Goal: Task Accomplishment & Management: Complete application form

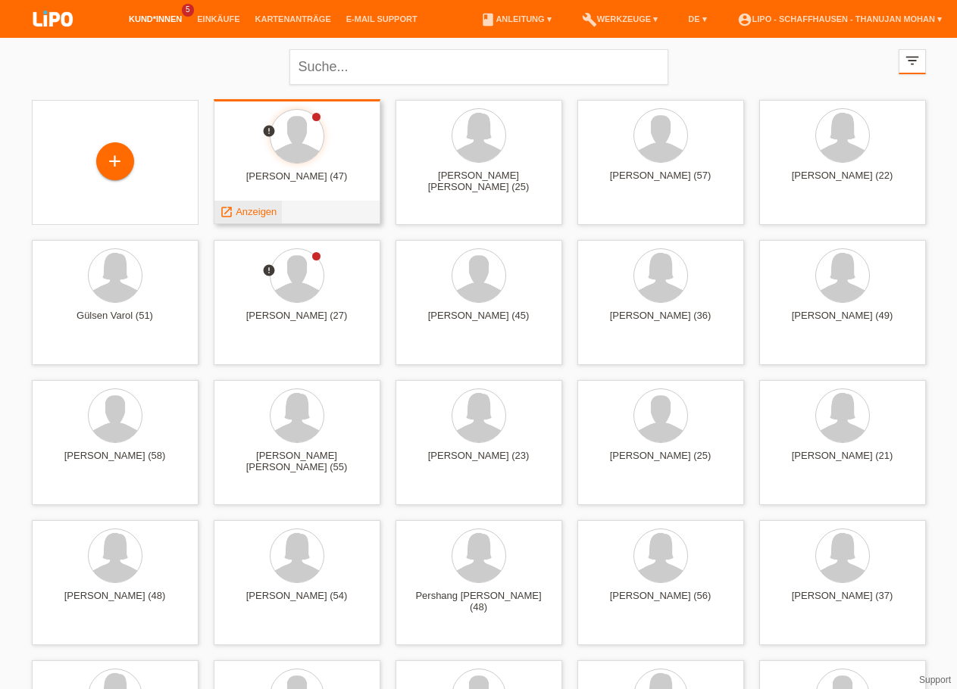
click at [265, 213] on span "Anzeigen" at bounding box center [256, 211] width 41 height 11
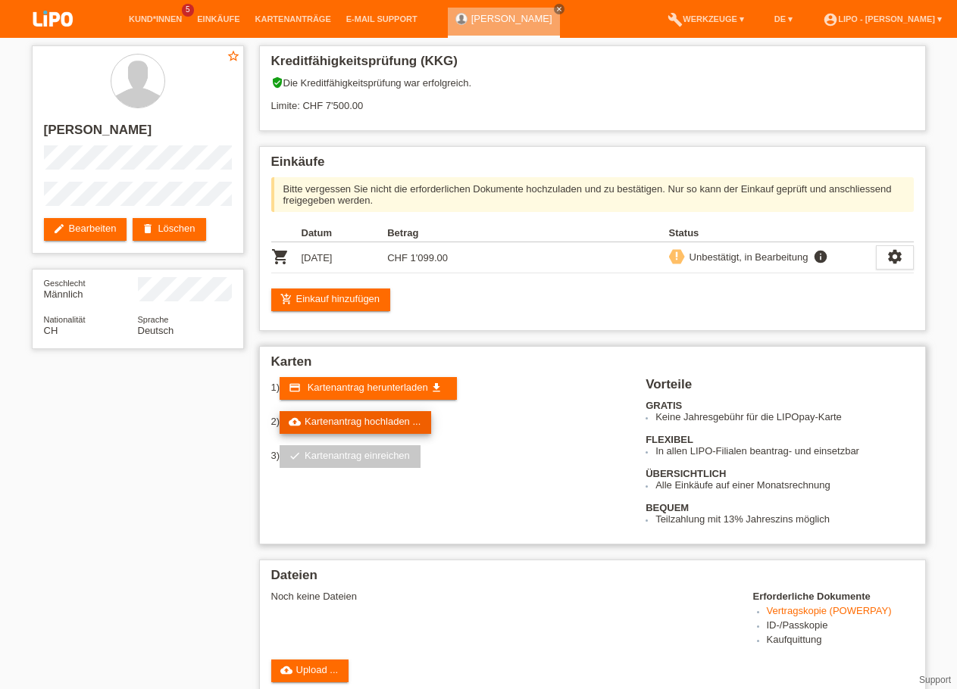
click at [353, 420] on link "cloud_upload Kartenantrag hochladen ..." at bounding box center [356, 422] width 152 height 23
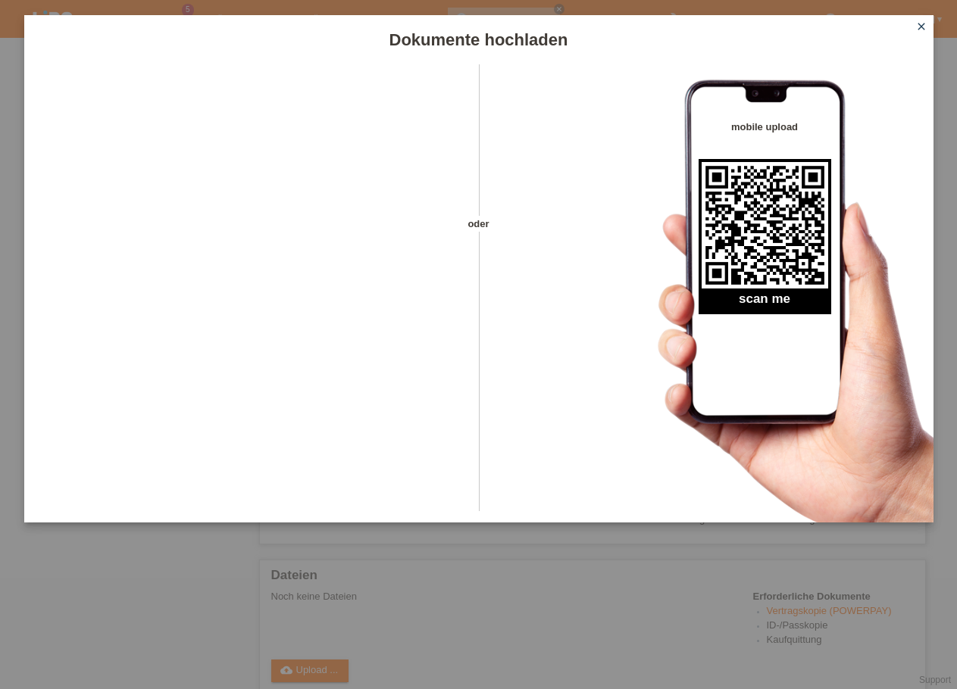
click at [918, 24] on icon "close" at bounding box center [921, 26] width 12 height 12
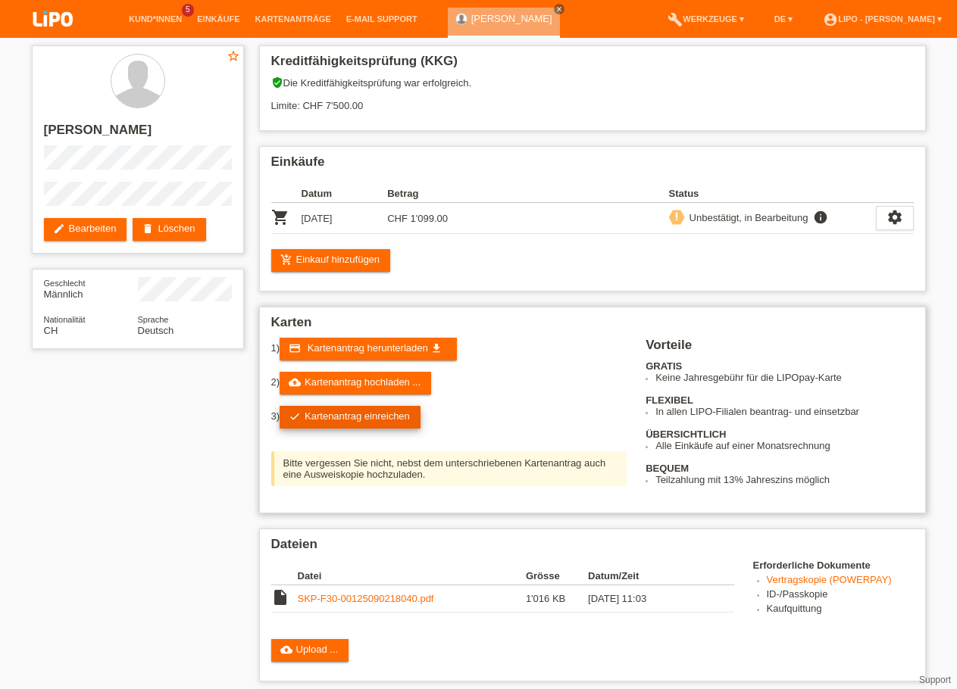
click at [355, 423] on link "check Kartenantrag einreichen" at bounding box center [350, 417] width 141 height 23
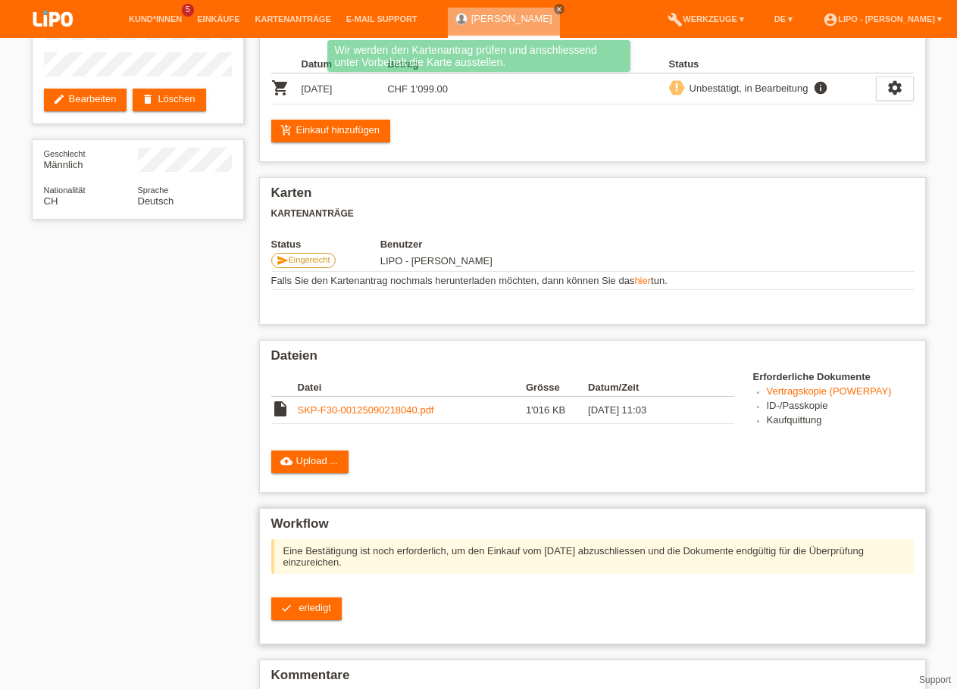
scroll to position [155, 0]
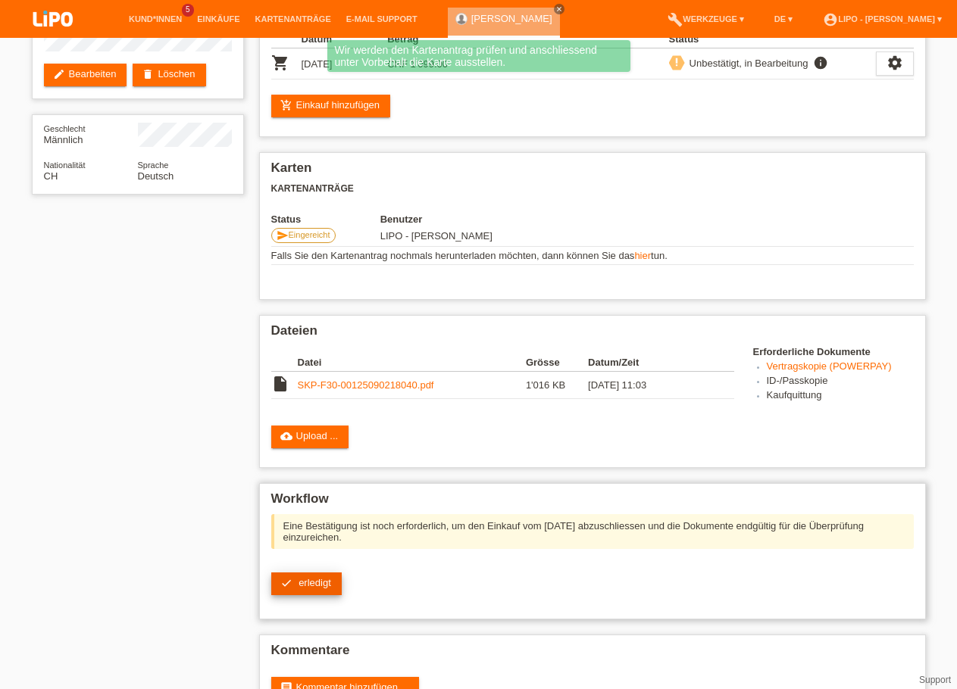
click at [317, 589] on span "erledigt" at bounding box center [315, 582] width 33 height 11
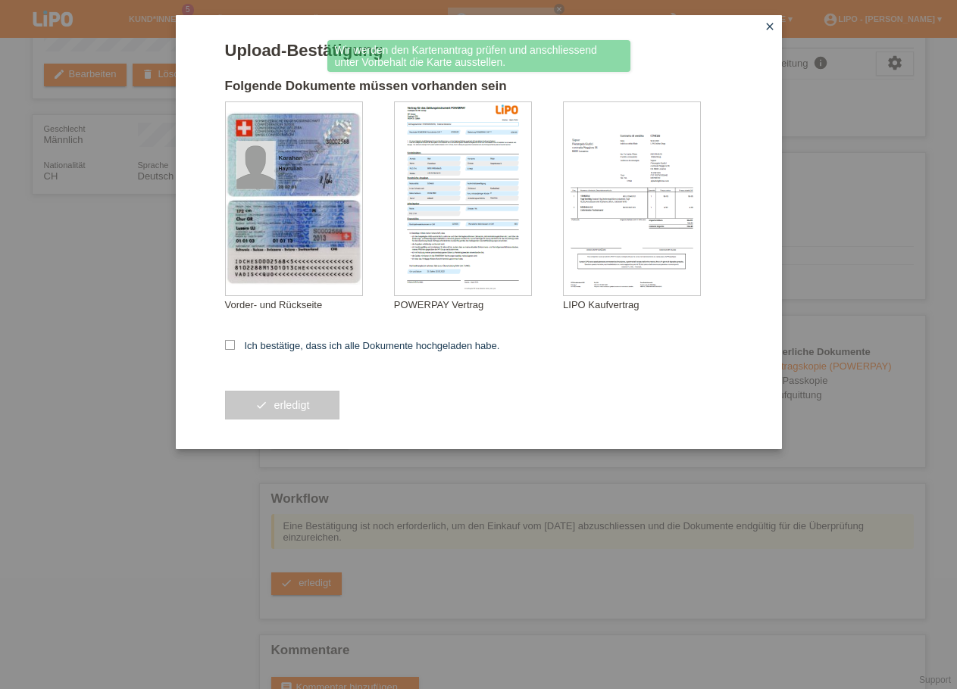
click at [261, 355] on form "Upload-Bestätigung Folgende Dokumente müssen vorhanden sein [GEOGRAPHIC_DATA] […" at bounding box center [479, 245] width 508 height 408
click at [261, 352] on label "Ich bestätige, dass ich alle Dokumente hochgeladen habe." at bounding box center [362, 345] width 275 height 11
click at [235, 350] on input "Ich bestätige, dass ich alle Dokumente hochgeladen habe." at bounding box center [230, 345] width 10 height 10
checkbox input "true"
click at [277, 405] on span "erledigt" at bounding box center [292, 405] width 36 height 12
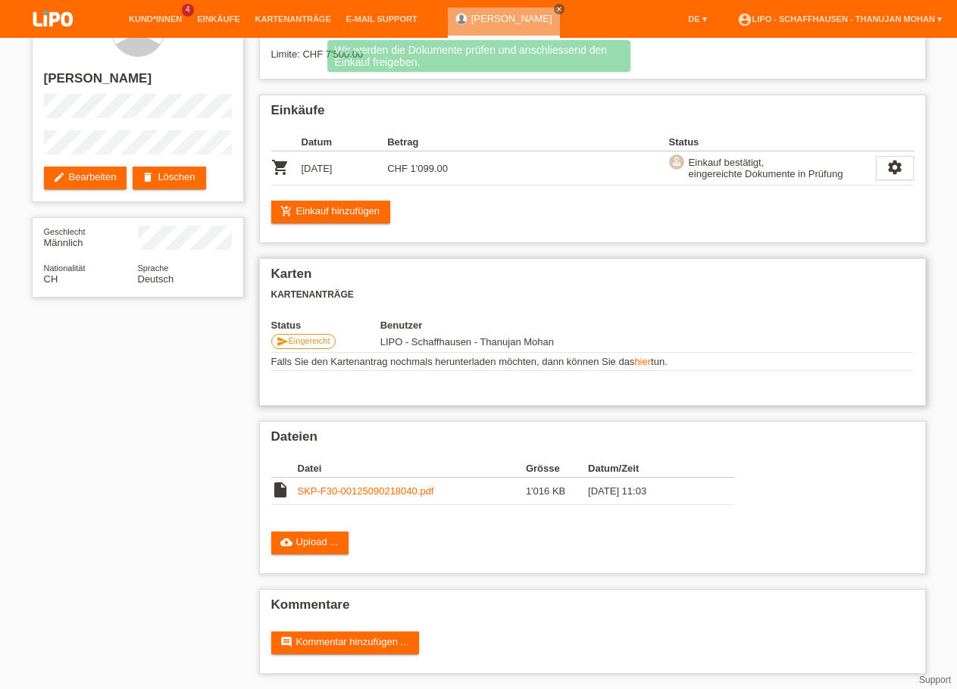
scroll to position [65, 0]
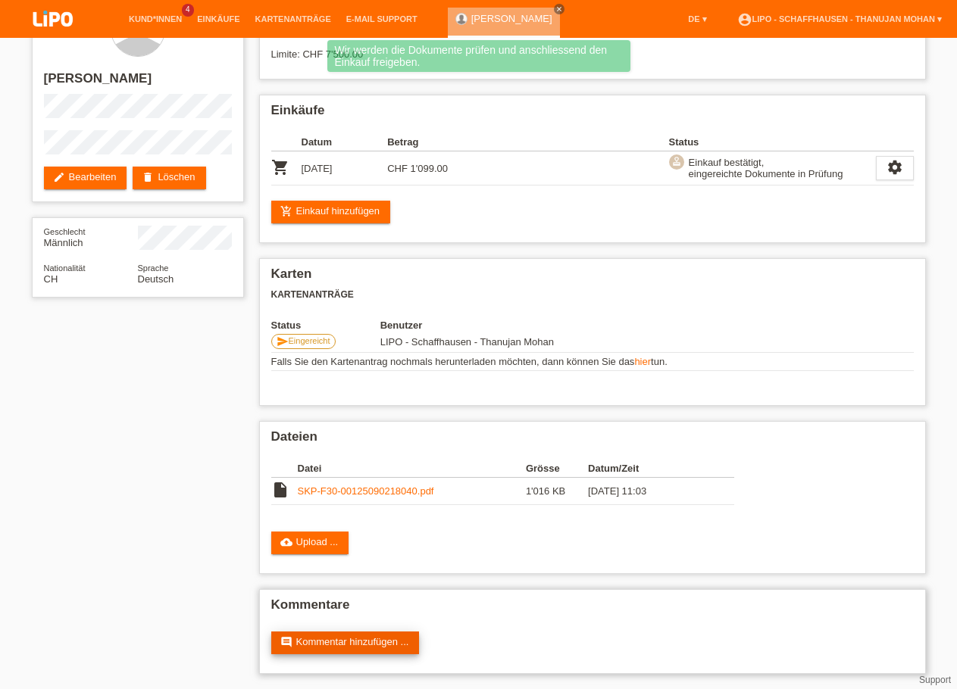
click at [351, 652] on link "comment Kommentar hinzufügen ..." at bounding box center [345, 643] width 148 height 23
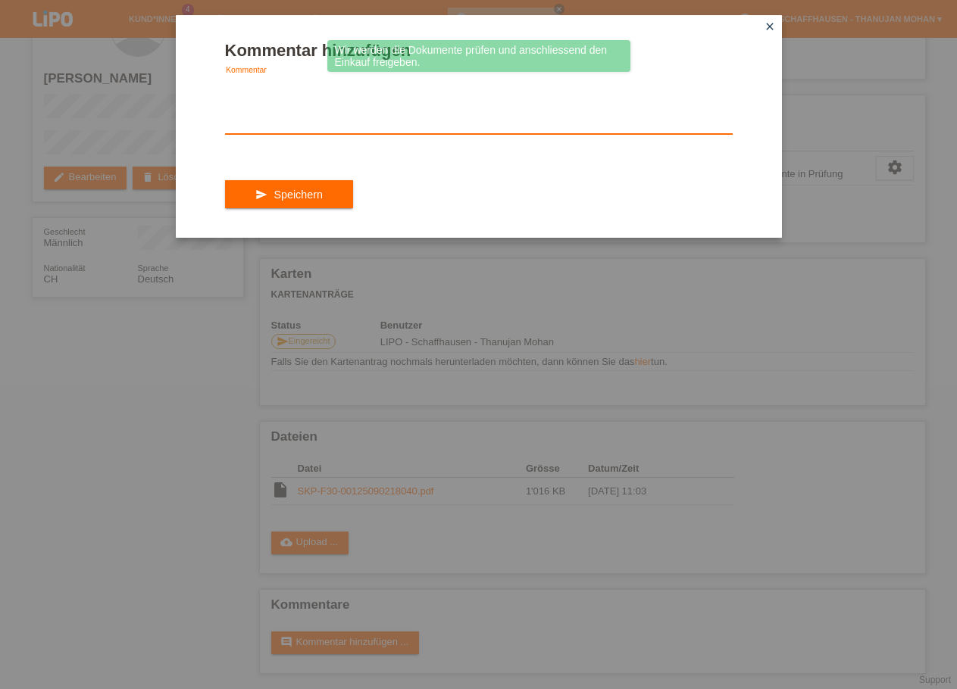
click at [343, 117] on textarea at bounding box center [479, 105] width 508 height 58
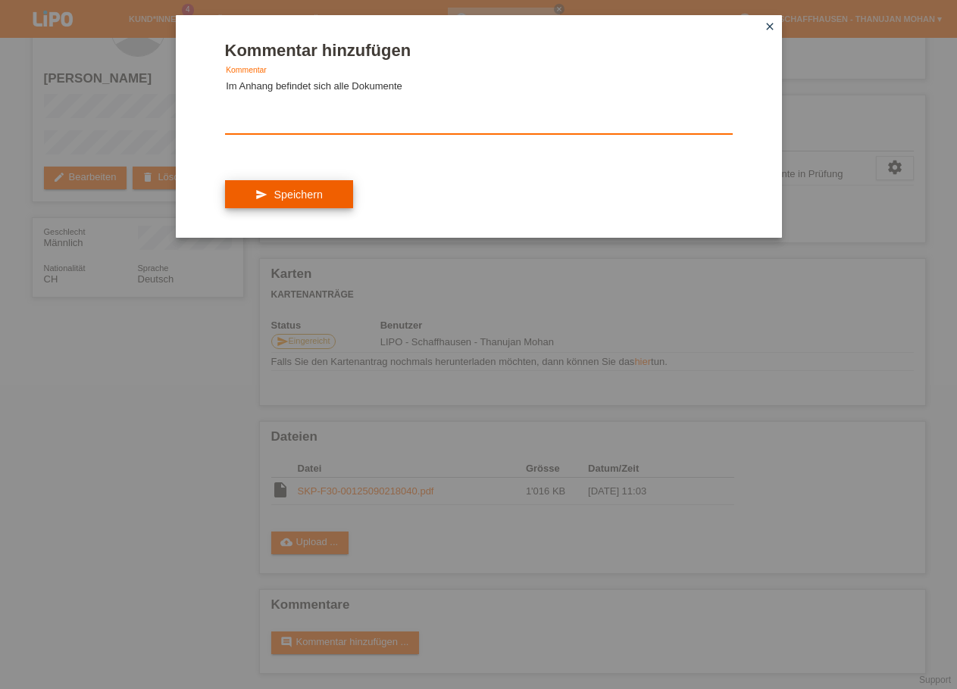
type textarea "Im Anhang befindet sich alle Dokumente"
click at [324, 203] on button "send Speichern" at bounding box center [289, 194] width 128 height 29
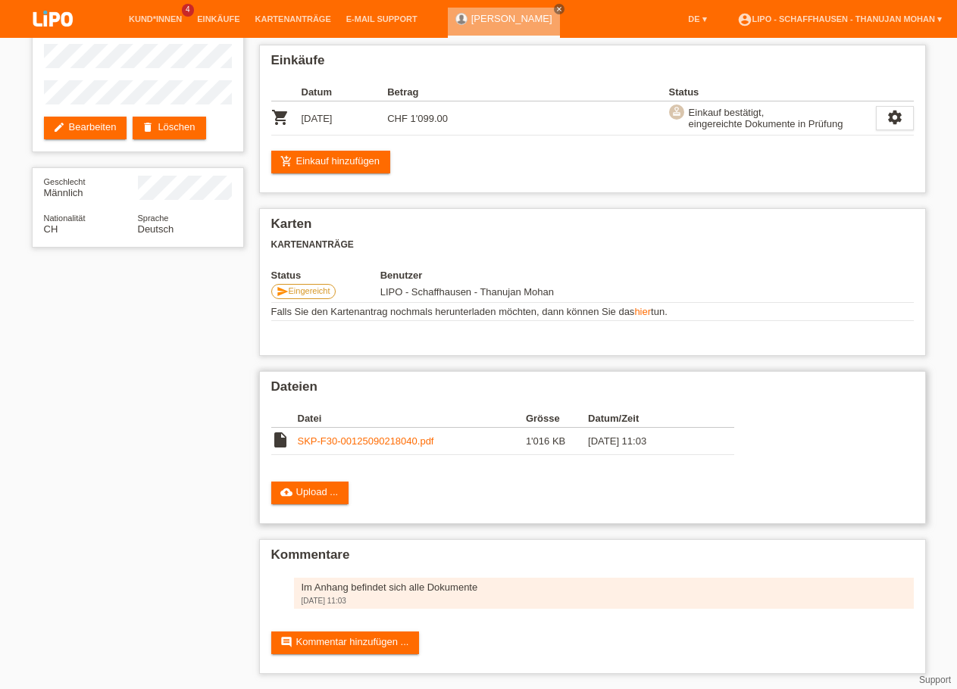
scroll to position [117, 0]
click at [393, 440] on link "SKP-F30-00125090218040.pdf" at bounding box center [366, 441] width 136 height 11
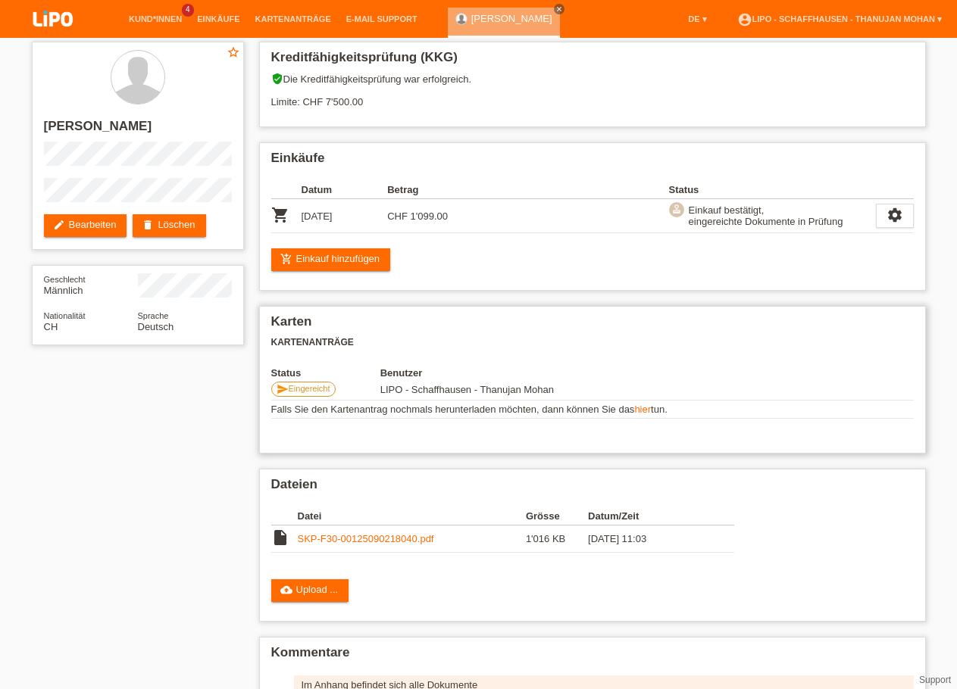
scroll to position [0, 0]
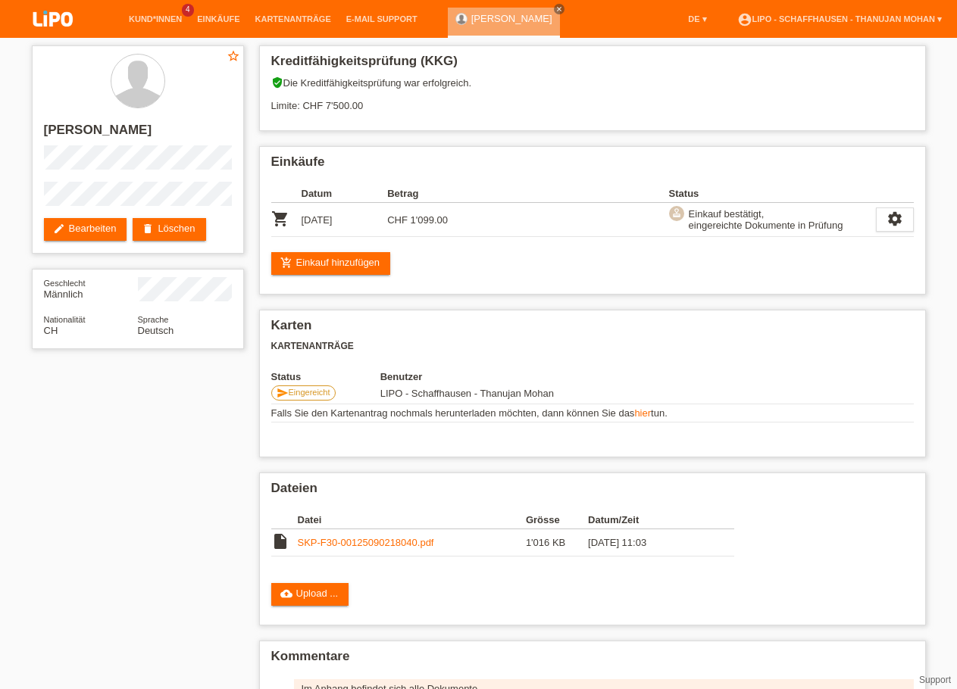
click at [27, 30] on img at bounding box center [53, 20] width 76 height 40
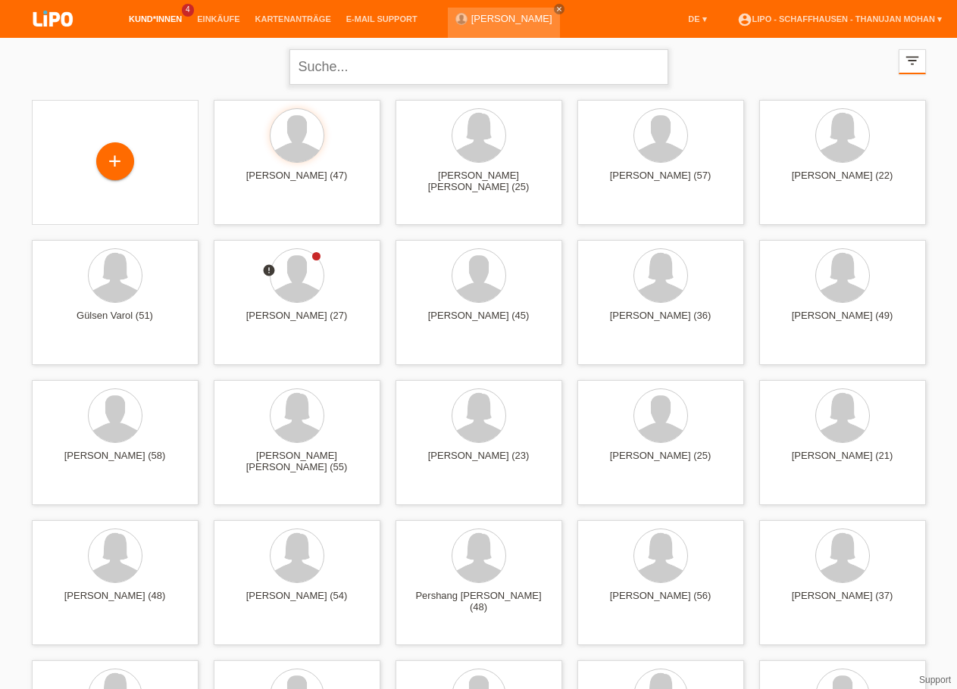
paste input "Somasekaran"
type input "Somasekaran"
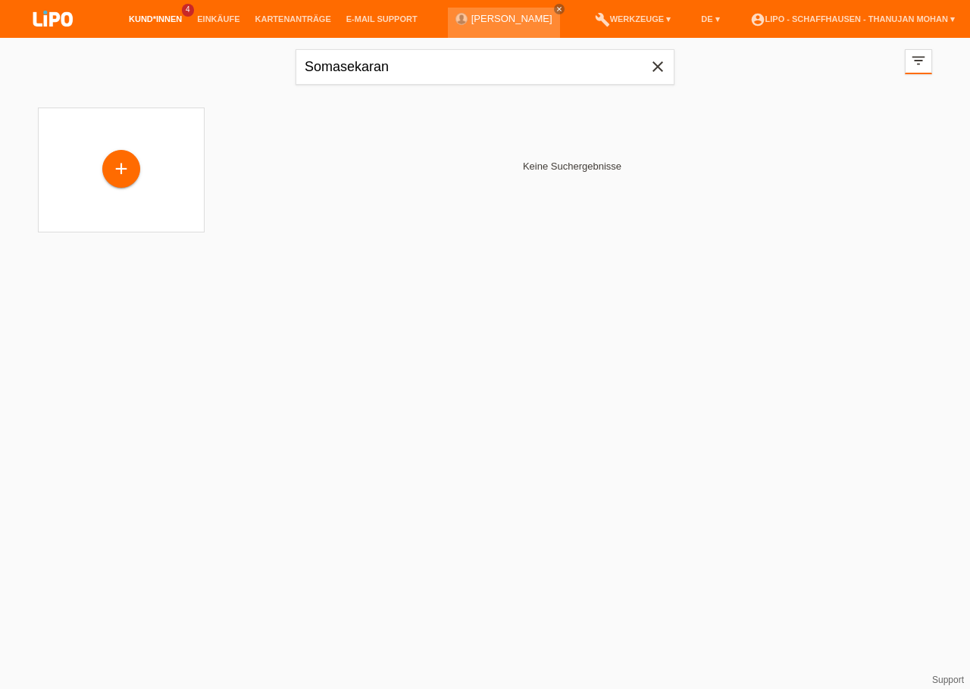
click at [655, 68] on icon "close" at bounding box center [658, 67] width 18 height 18
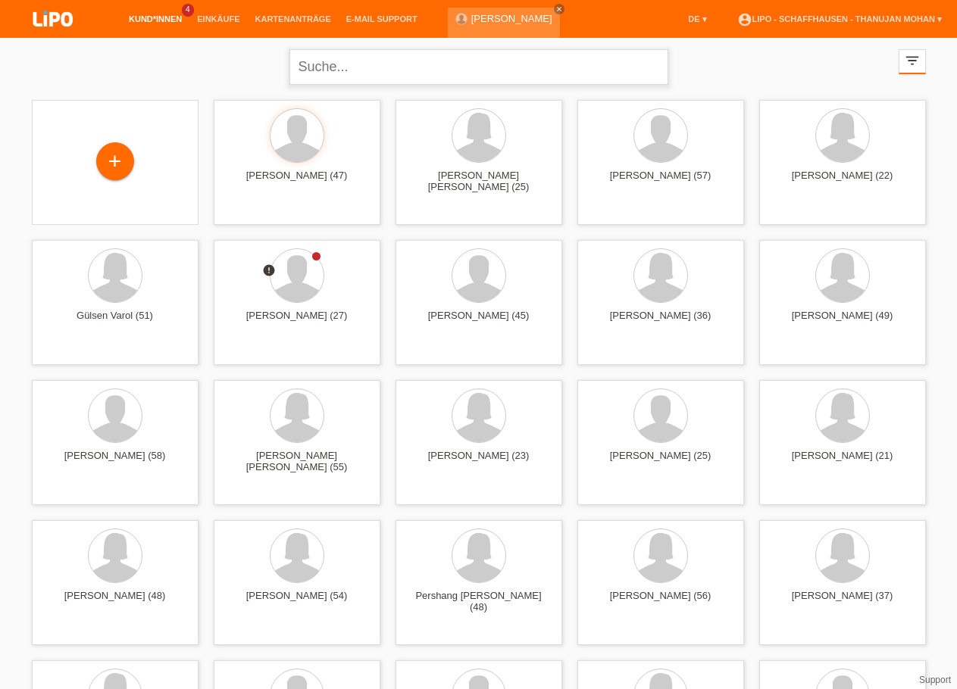
paste input "Thuvarakan"
type input "Thuvarakan"
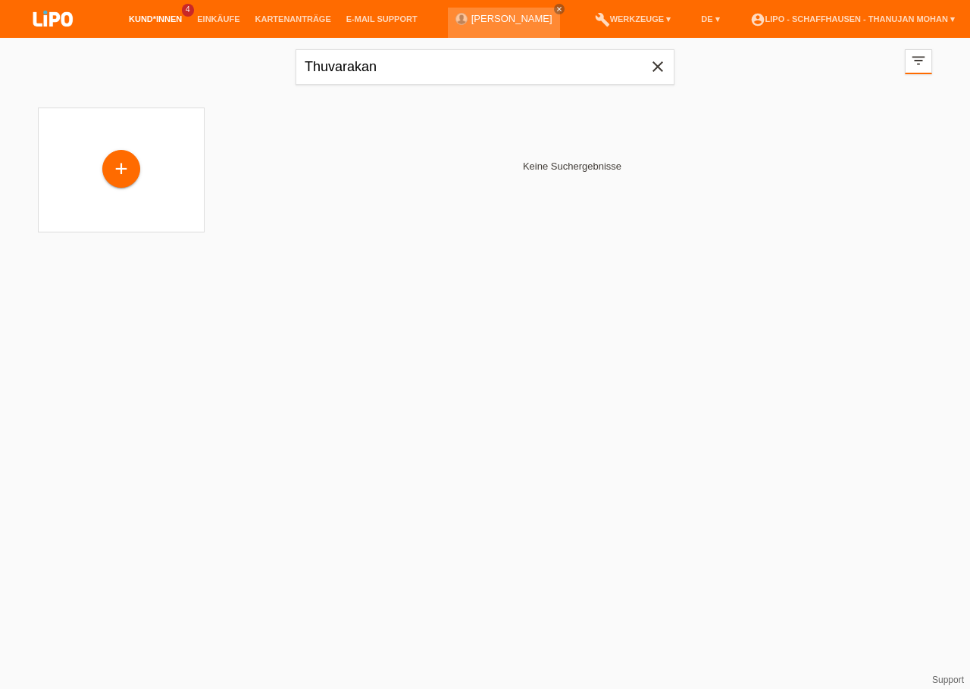
click at [668, 61] on span "close" at bounding box center [657, 68] width 30 height 23
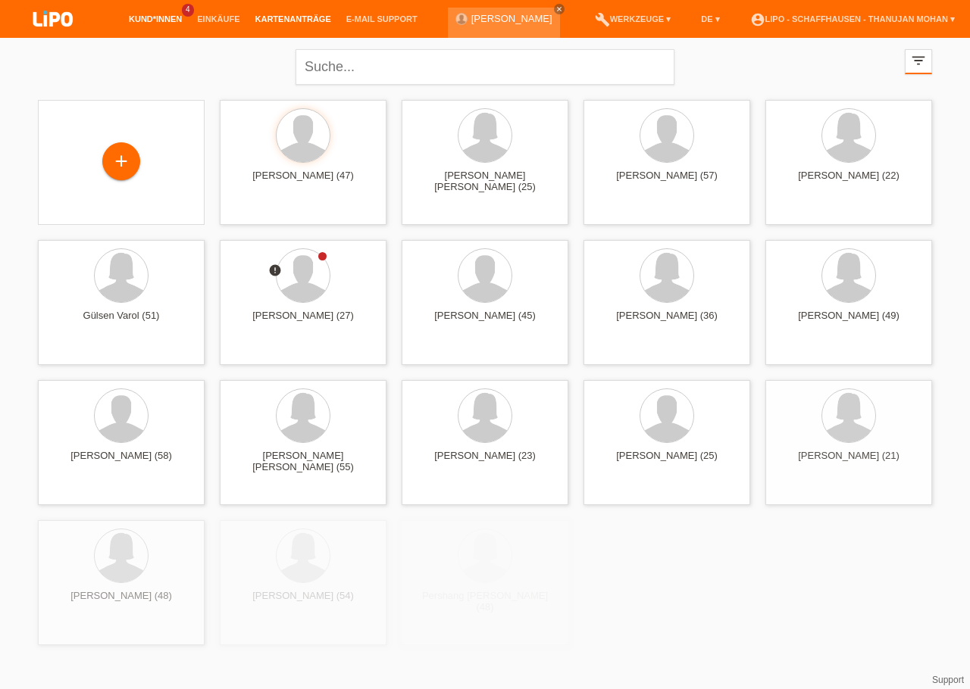
click at [267, 19] on link "Kartenanträge" at bounding box center [293, 18] width 91 height 9
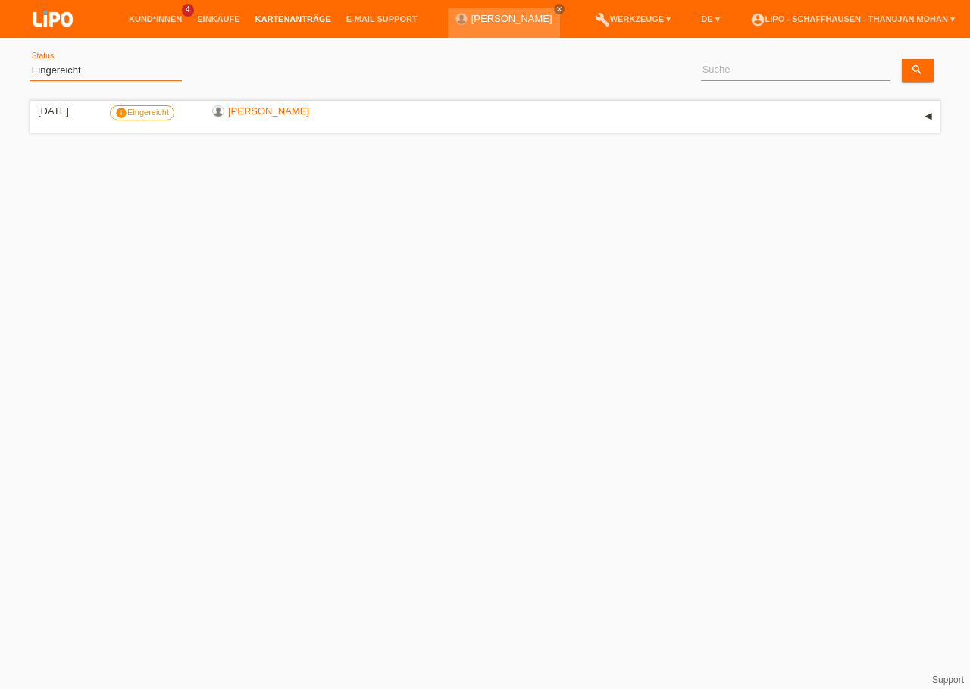
click at [30, 61] on select "(Alle) Eingereicht Weitergeleitet Zurückgewiesen Geprüft Exportiert Abgelehnt A…" at bounding box center [106, 70] width 152 height 18
click at [0, 0] on option "Weitergeleitet" at bounding box center [0, 0] width 0 height 0
click at [30, 61] on select "(Alle) Eingereicht Weitergeleitet Zurückgewiesen Geprüft Exportiert Abgelehnt A…" at bounding box center [106, 70] width 152 height 18
click at [0, 0] on option "Geprüft" at bounding box center [0, 0] width 0 height 0
click at [30, 61] on select "(Alle) Eingereicht Weitergeleitet Zurückgewiesen Geprüft Exportiert Abgelehnt A…" at bounding box center [106, 70] width 152 height 18
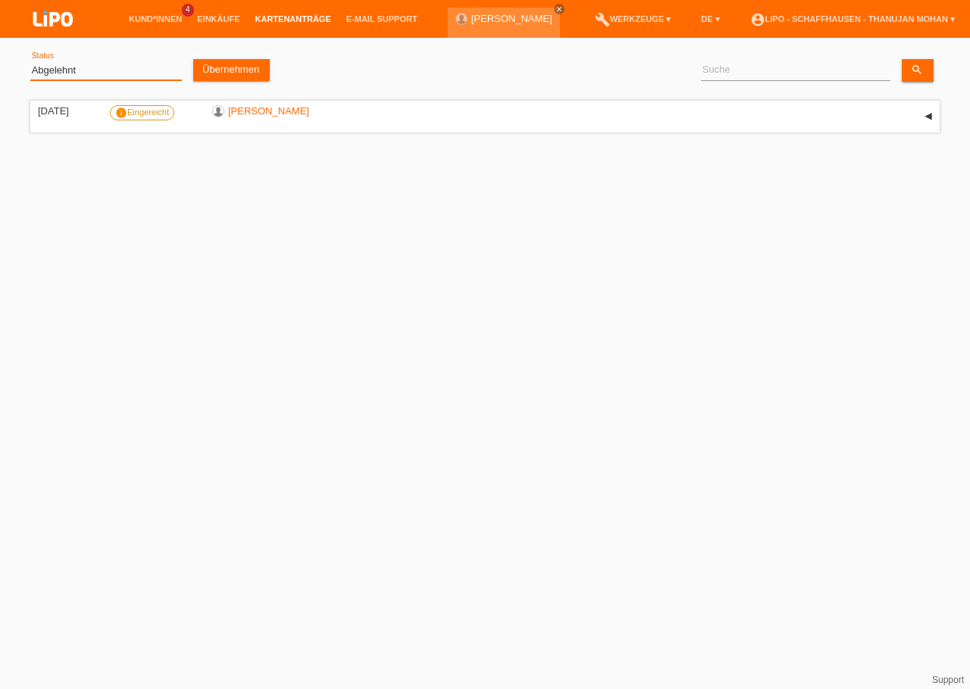
click at [0, 0] on option "Abgelehnt" at bounding box center [0, 0] width 0 height 0
click at [227, 71] on link "Übernehmen" at bounding box center [231, 70] width 77 height 22
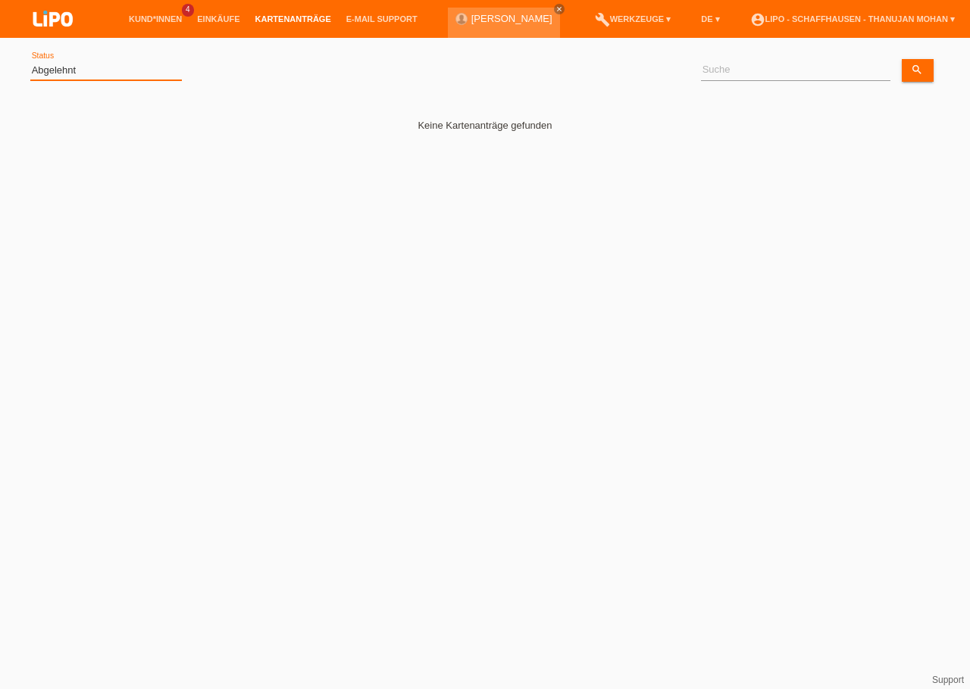
click at [30, 61] on select "(Alle) Eingereicht Weitergeleitet Zurückgewiesen Geprüft Exportiert Abgelehnt A…" at bounding box center [106, 70] width 152 height 18
select select "FORWARDED"
click at [0, 0] on option "Weitergeleitet" at bounding box center [0, 0] width 0 height 0
click at [241, 71] on link "Übernehmen" at bounding box center [231, 70] width 77 height 22
click at [142, 83] on div "(Alle) Eingereicht Weitergeleitet Zurückgewiesen Geprüft Exportiert Abgelehnt A…" at bounding box center [106, 71] width 152 height 52
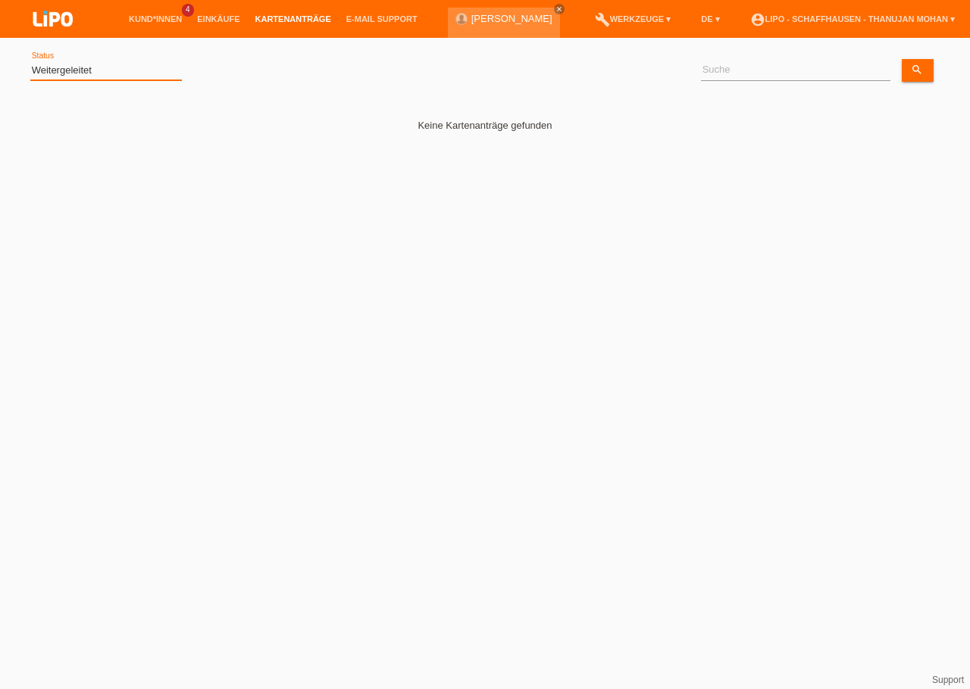
click at [30, 61] on select "(Alle) Eingereicht Weitergeleitet Zurückgewiesen Geprüft Exportiert Abgelehnt A…" at bounding box center [106, 70] width 152 height 18
click at [331, 186] on div "Keine Kartenanträge gefunden" at bounding box center [484, 173] width 909 height 152
click at [555, 9] on icon "close" at bounding box center [559, 9] width 8 height 8
click at [79, 22] on img at bounding box center [53, 20] width 76 height 40
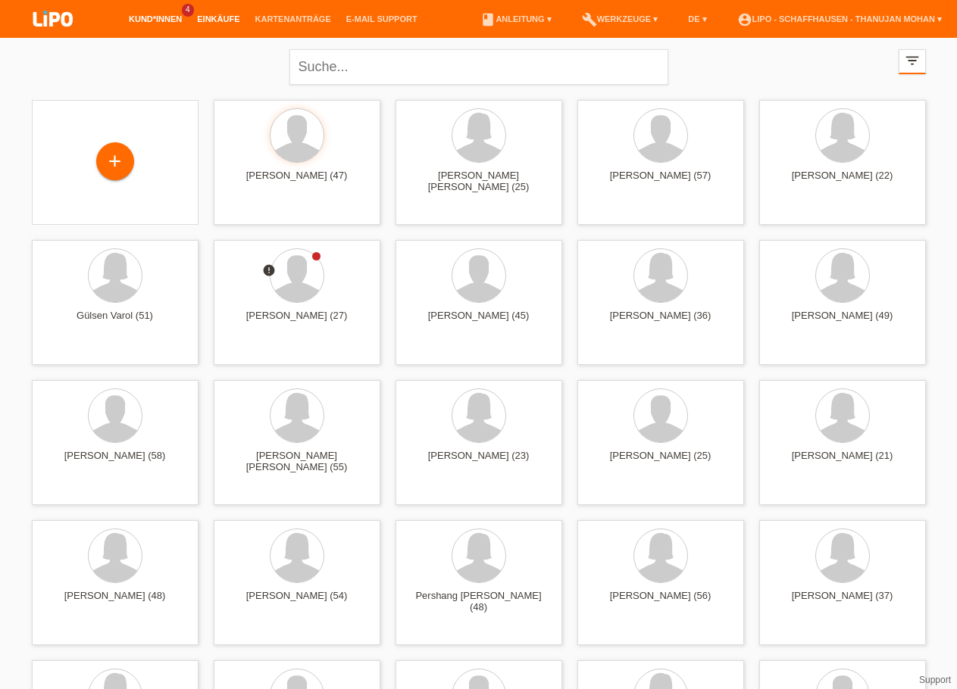
click at [214, 18] on link "Einkäufe" at bounding box center [218, 18] width 58 height 9
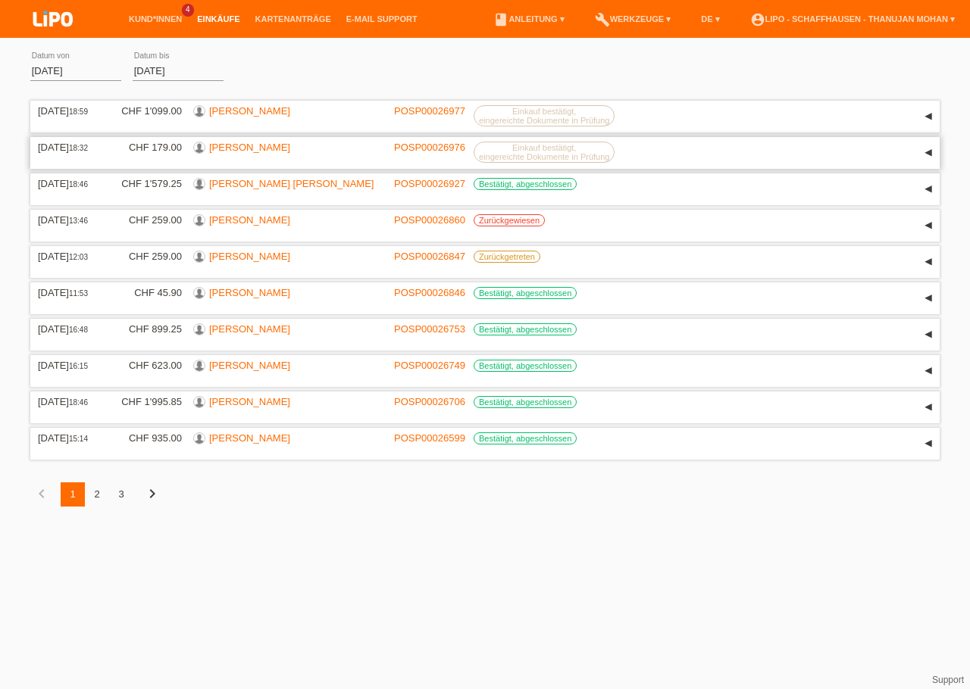
click at [255, 148] on link "[PERSON_NAME]" at bounding box center [249, 147] width 81 height 11
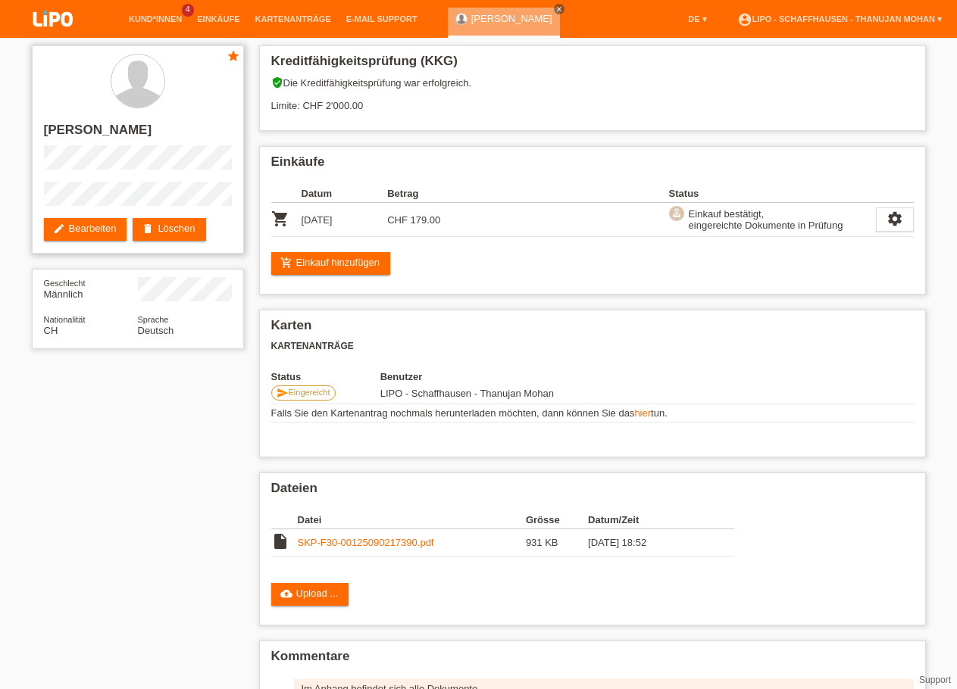
click at [237, 54] on icon "star" at bounding box center [234, 56] width 14 height 14
click at [355, 549] on link "SKP-F30-00125090217390.pdf" at bounding box center [366, 542] width 136 height 11
click at [56, 29] on img at bounding box center [53, 20] width 76 height 40
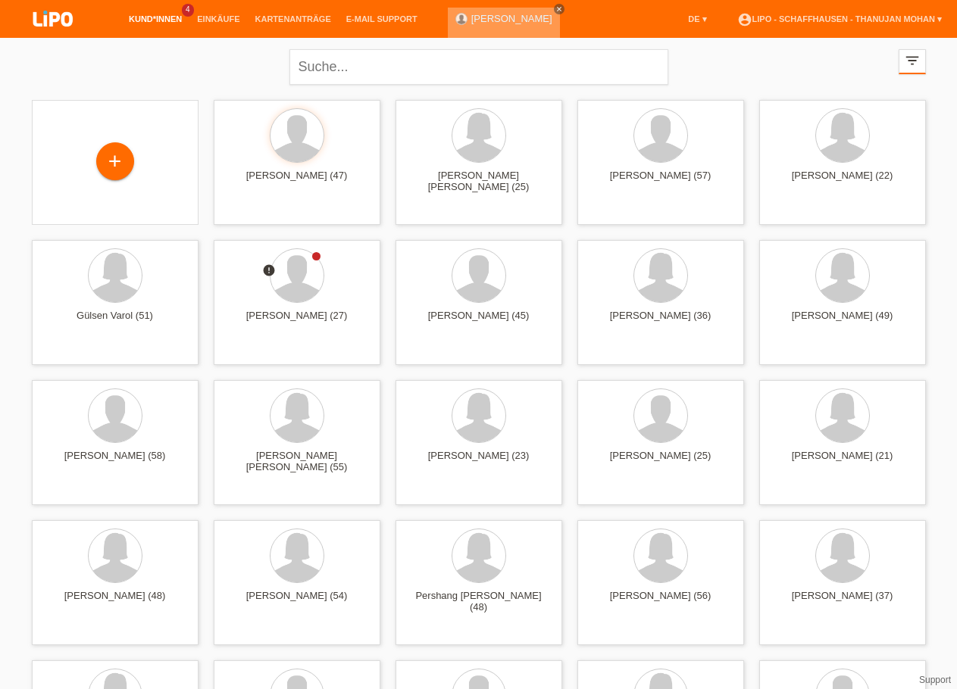
click at [563, 9] on icon "close" at bounding box center [559, 9] width 8 height 8
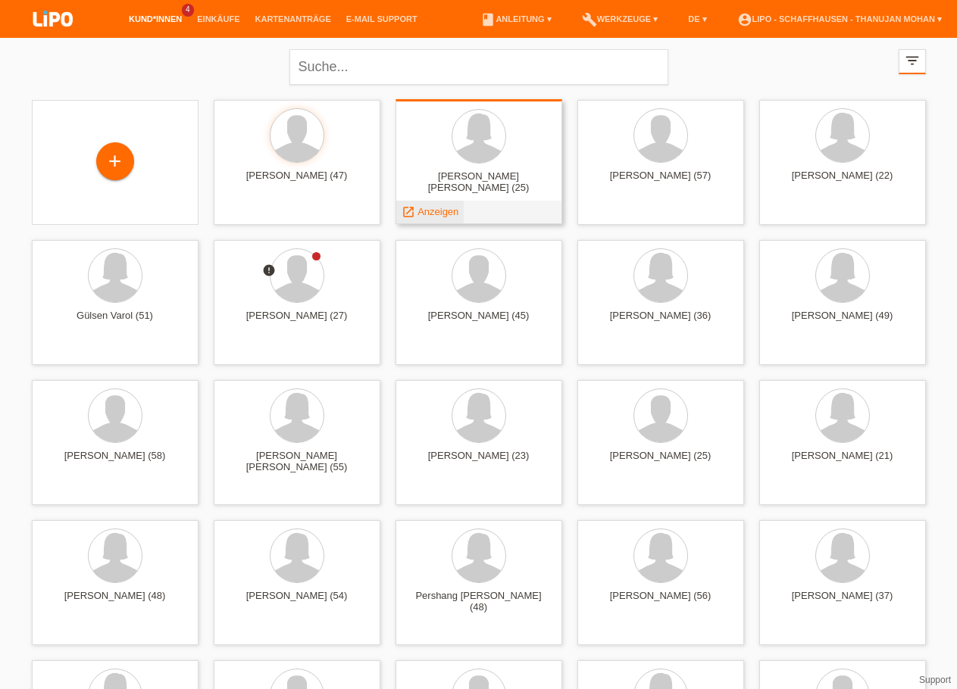
click at [439, 210] on span "Anzeigen" at bounding box center [437, 211] width 41 height 11
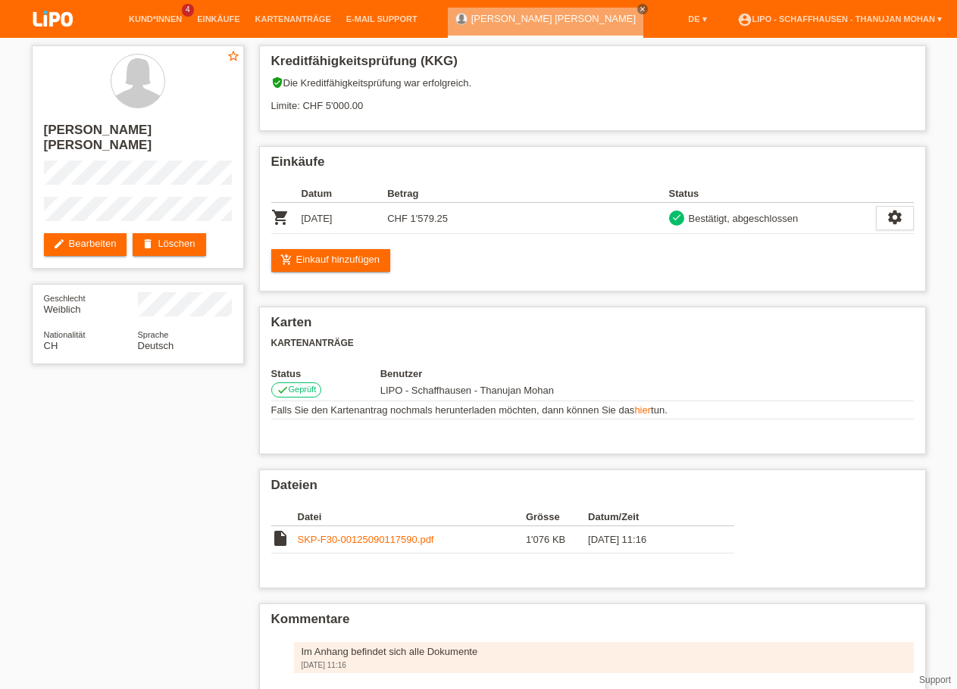
click at [61, 26] on img at bounding box center [53, 20] width 76 height 40
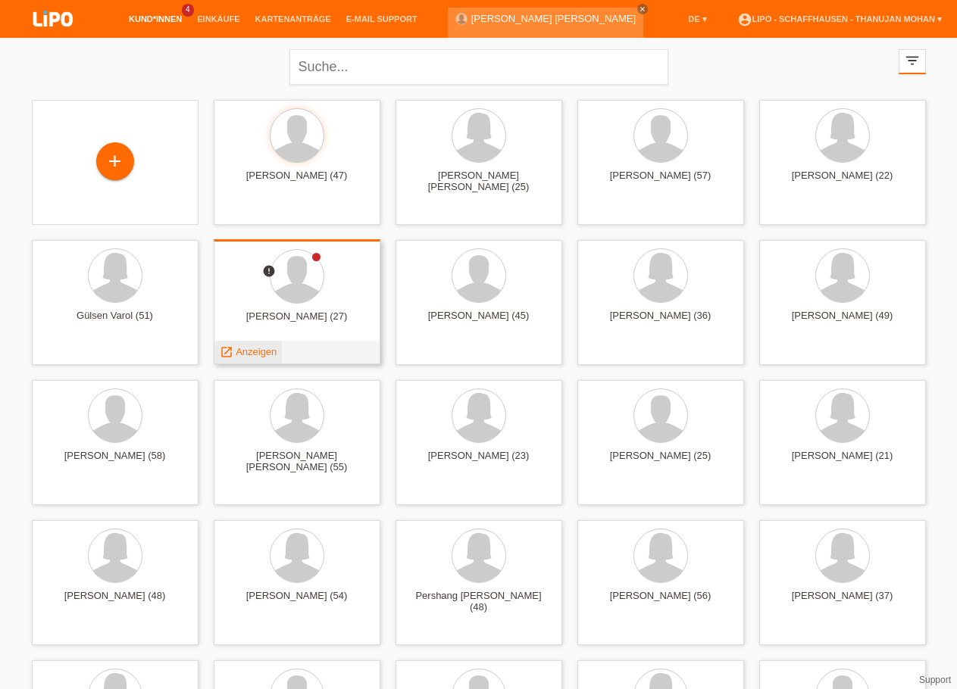
click at [269, 354] on span "Anzeigen" at bounding box center [256, 351] width 41 height 11
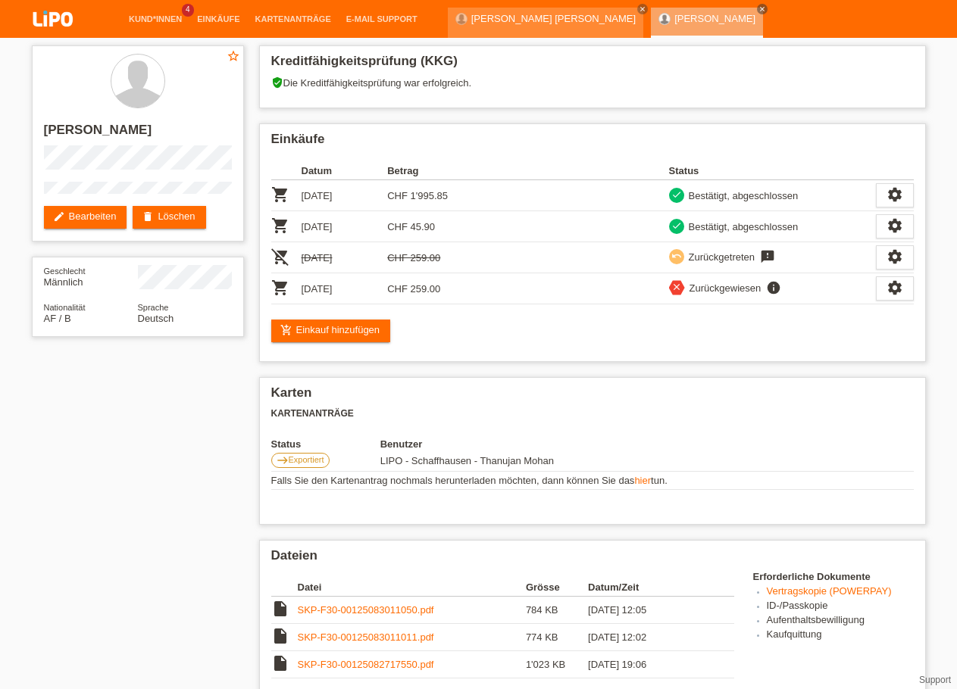
click at [60, 22] on img at bounding box center [53, 20] width 76 height 40
